Goal: Information Seeking & Learning: Learn about a topic

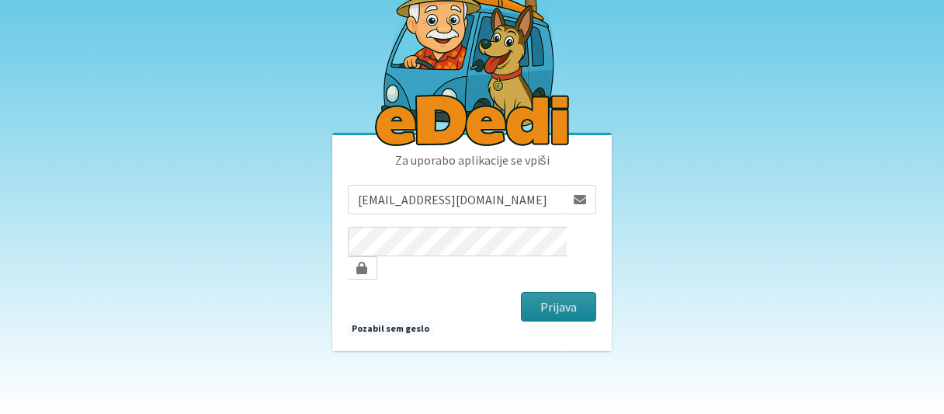
click at [561, 292] on button "Prijava" at bounding box center [558, 307] width 75 height 30
click at [550, 297] on button "Prijava" at bounding box center [558, 307] width 75 height 30
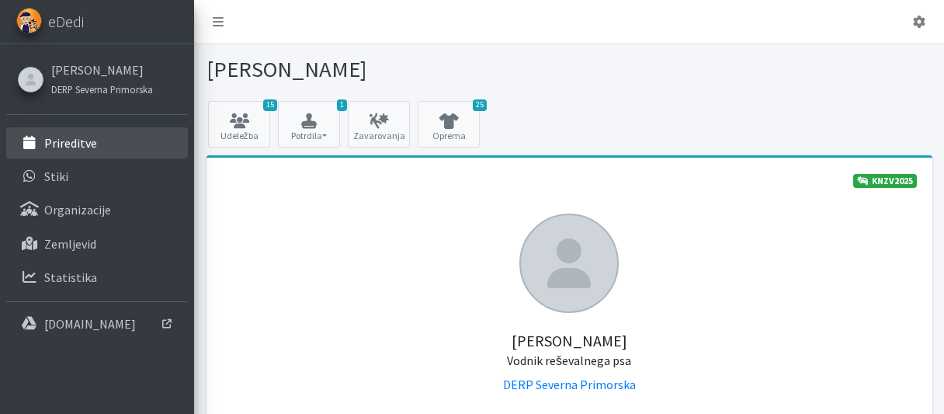
click at [74, 130] on link "Prireditve" at bounding box center [97, 142] width 182 height 31
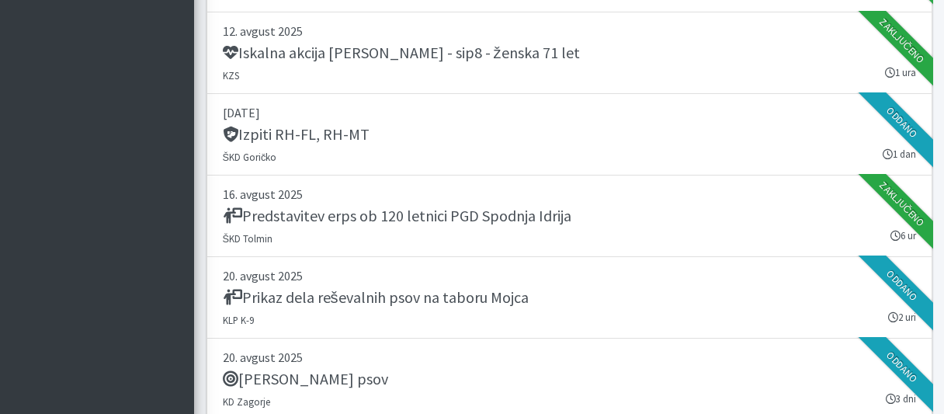
scroll to position [1869, 0]
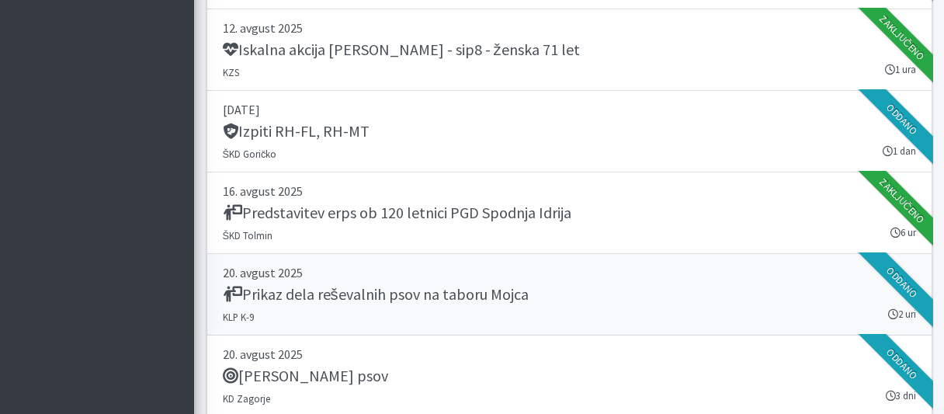
click at [394, 285] on h5 "Prikaz dela reševalnih psov na taboru Mojca" at bounding box center [376, 294] width 306 height 19
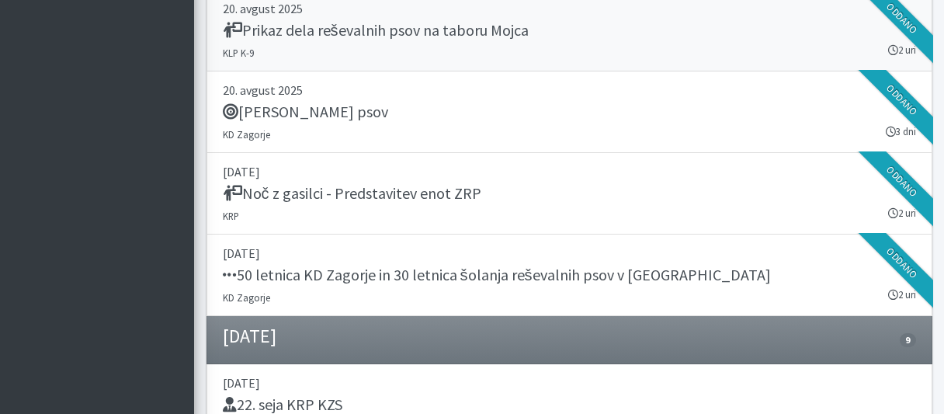
scroll to position [2199, 0]
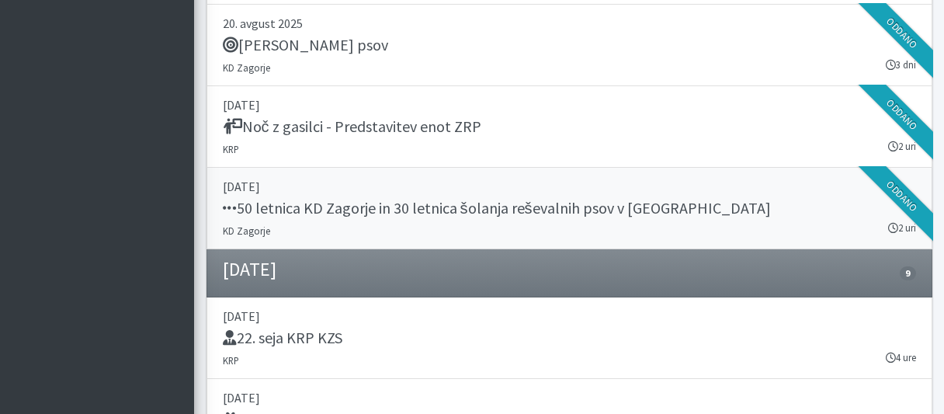
click at [344, 199] on h5 "50 letnica KD Zagorje in 30 letnica šolanja reševalnih psov v Zasavju" at bounding box center [497, 208] width 548 height 19
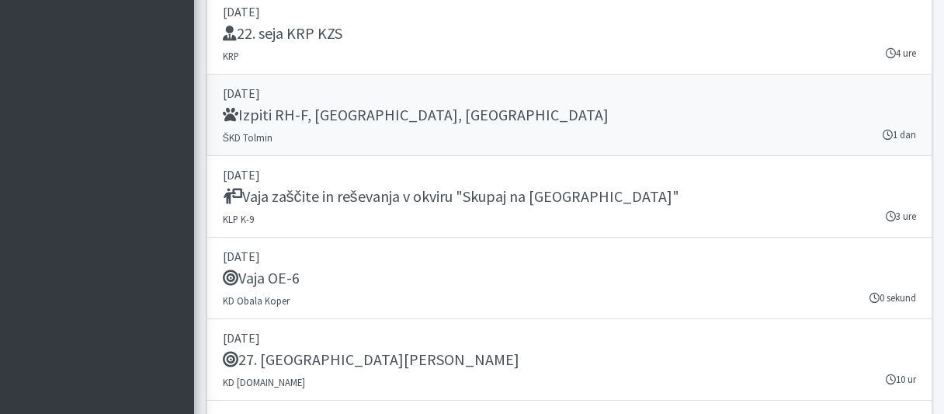
scroll to position [2530, 0]
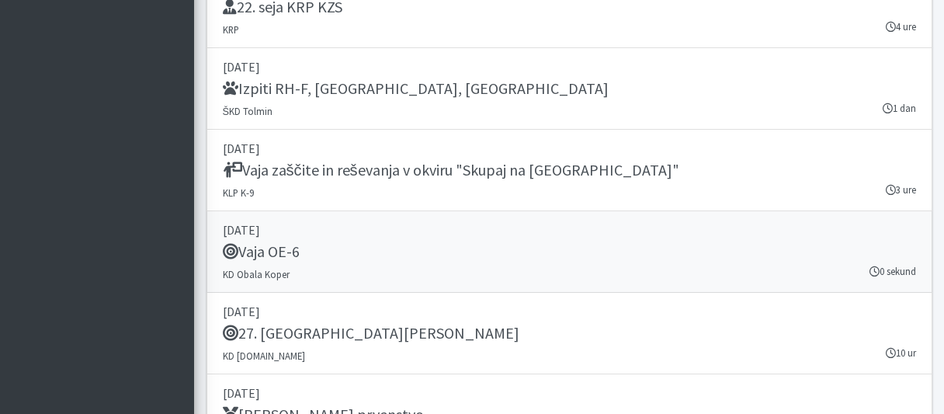
click at [259, 242] on h5 "Vaja OE-6" at bounding box center [261, 251] width 77 height 19
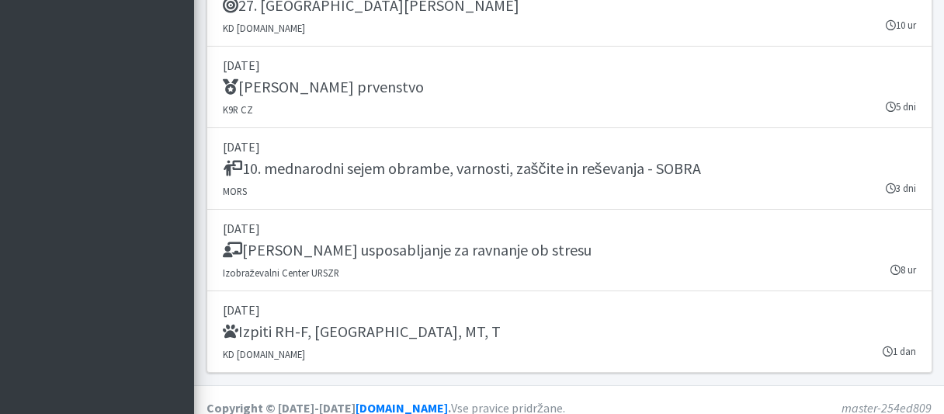
scroll to position [2860, 0]
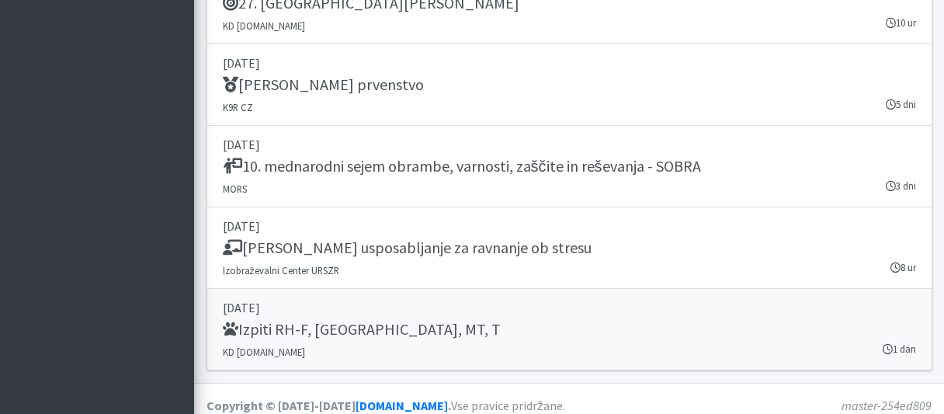
click at [293, 320] on h5 "Izpiti RH-F, FL, MT, T" at bounding box center [362, 329] width 278 height 19
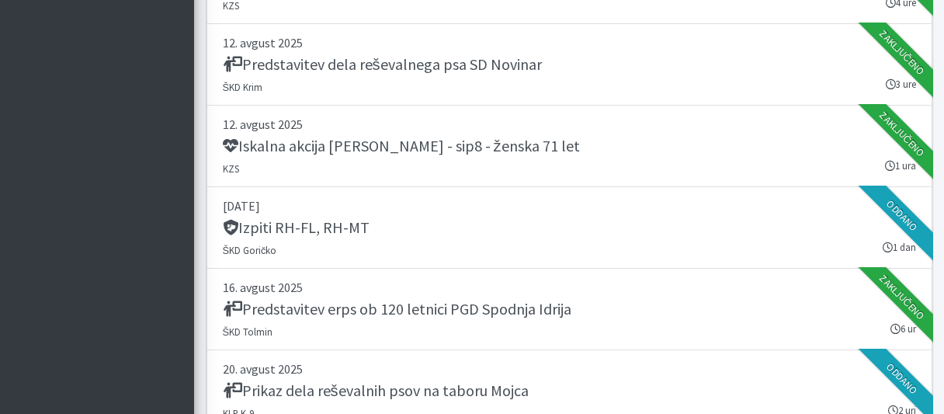
scroll to position [1704, 0]
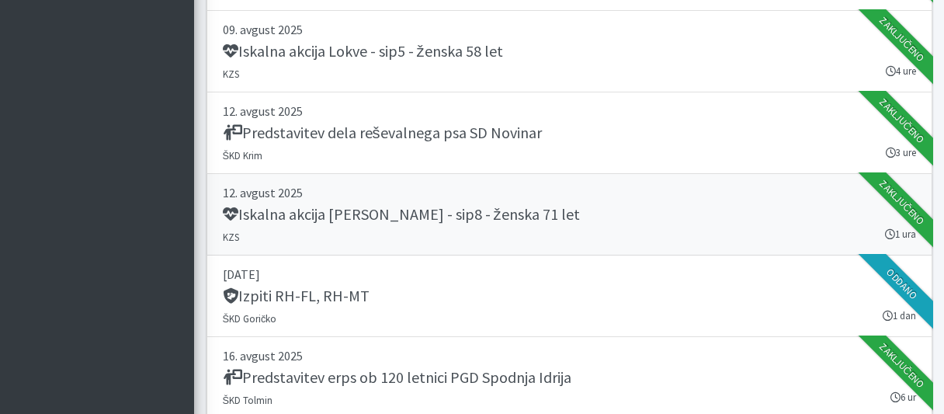
click at [391, 217] on h5 "Iskalna akcija Močile - Črnomelj - sip8 - ženska 71 let" at bounding box center [401, 214] width 357 height 19
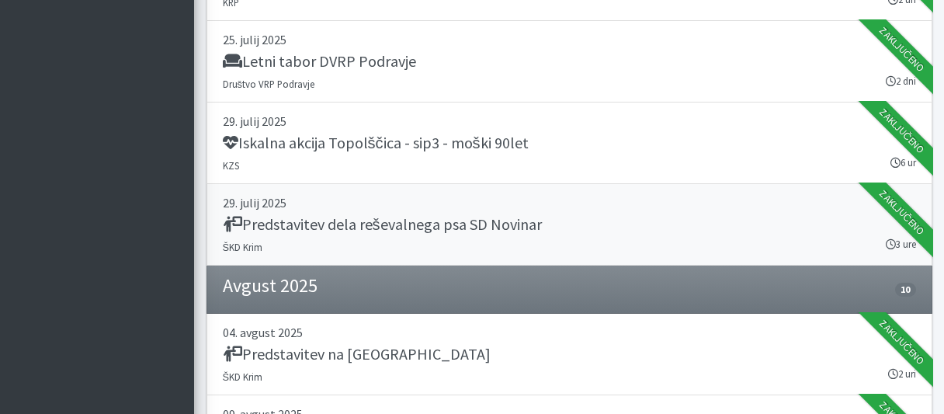
scroll to position [1291, 0]
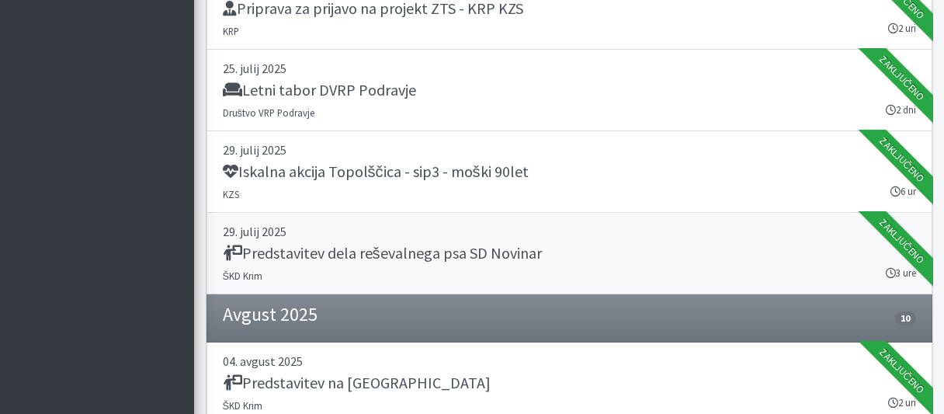
click at [391, 248] on h5 "Predstavitev dela reševalnega psa SD Novinar" at bounding box center [382, 253] width 319 height 19
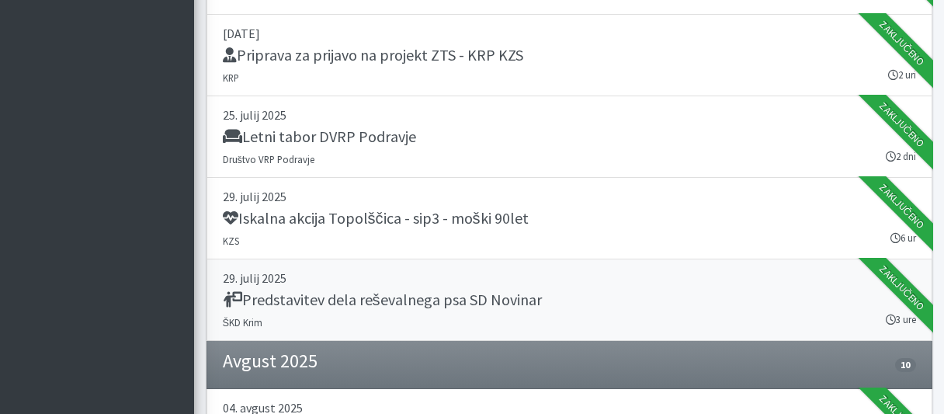
scroll to position [1208, 0]
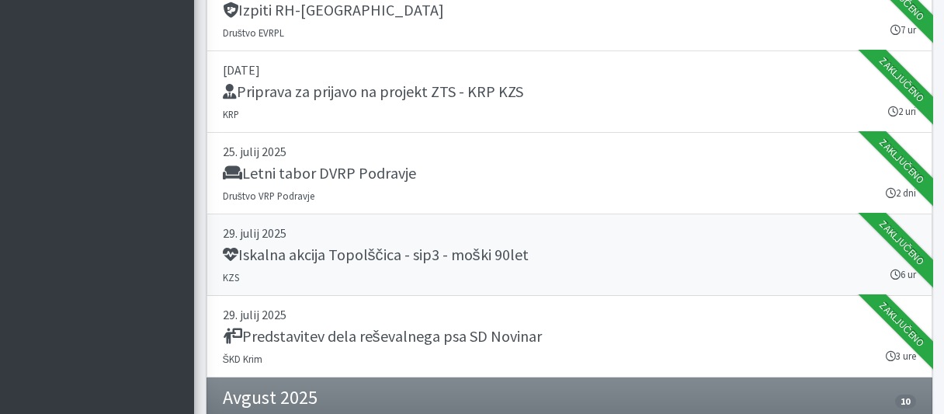
click at [435, 245] on h5 "Iskalna akcija Topolščica - sip3 - moški 90let" at bounding box center [376, 254] width 306 height 19
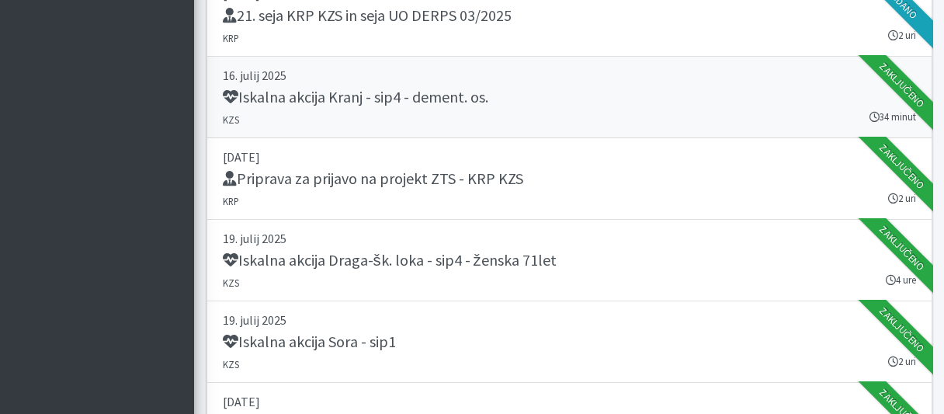
click at [373, 97] on h5 "Iskalna akcija Kranj - sip4 - dement. os." at bounding box center [356, 97] width 266 height 19
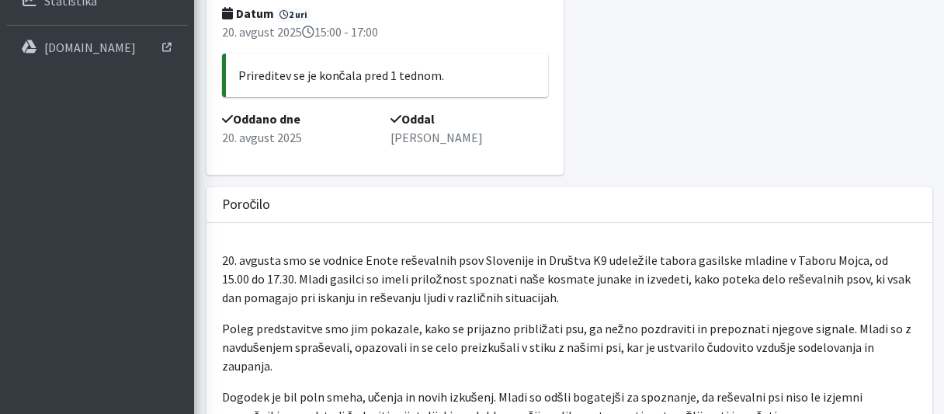
scroll to position [92, 0]
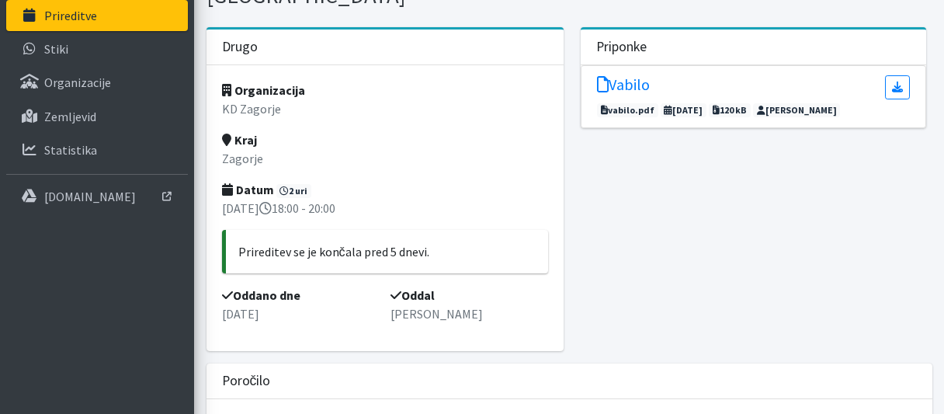
scroll to position [84, 0]
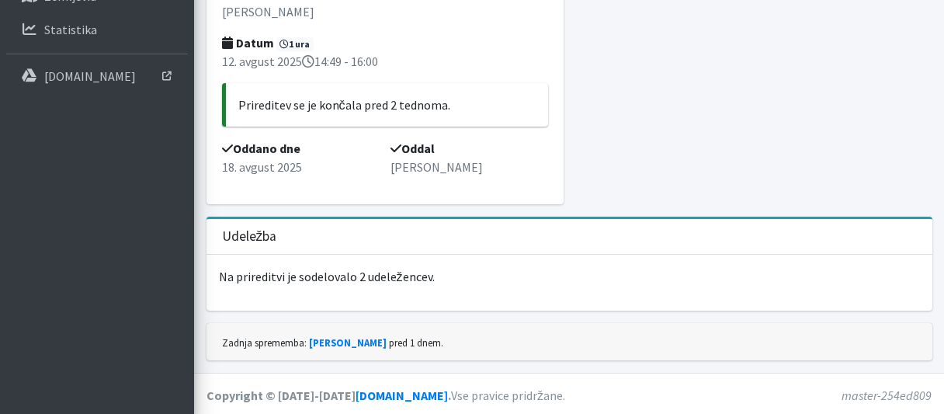
scroll to position [248, 0]
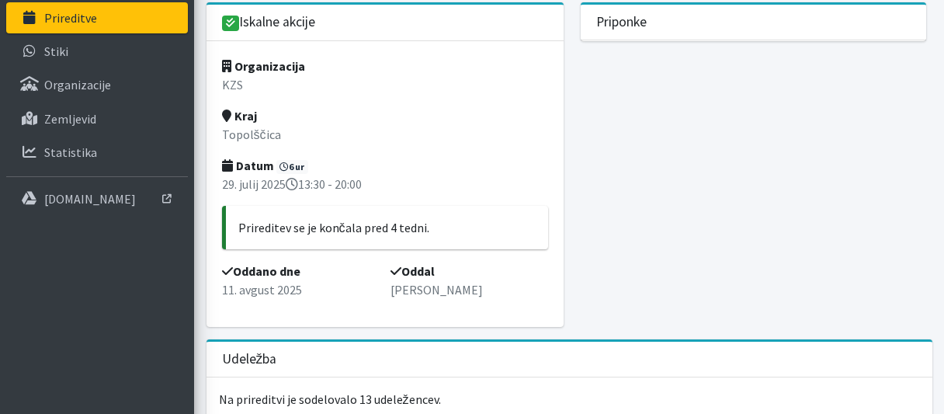
scroll to position [83, 0]
